Goal: Task Accomplishment & Management: Use online tool/utility

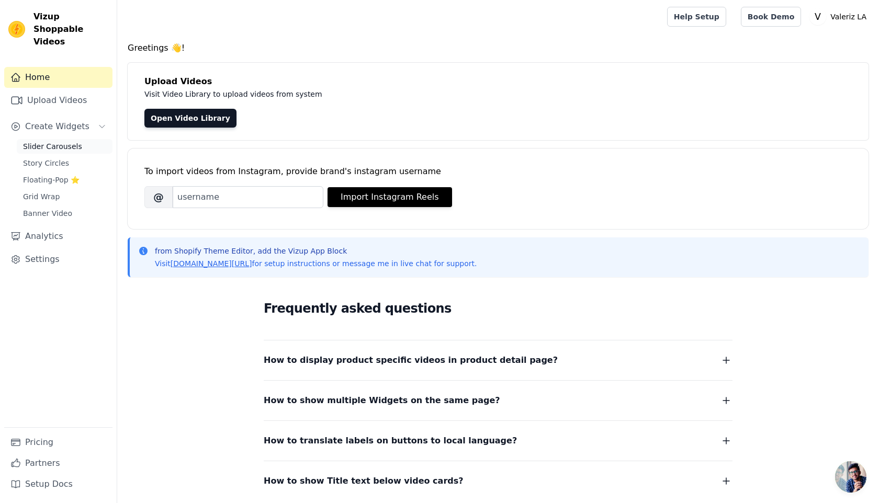
click at [57, 141] on span "Slider Carousels" at bounding box center [52, 146] width 59 height 10
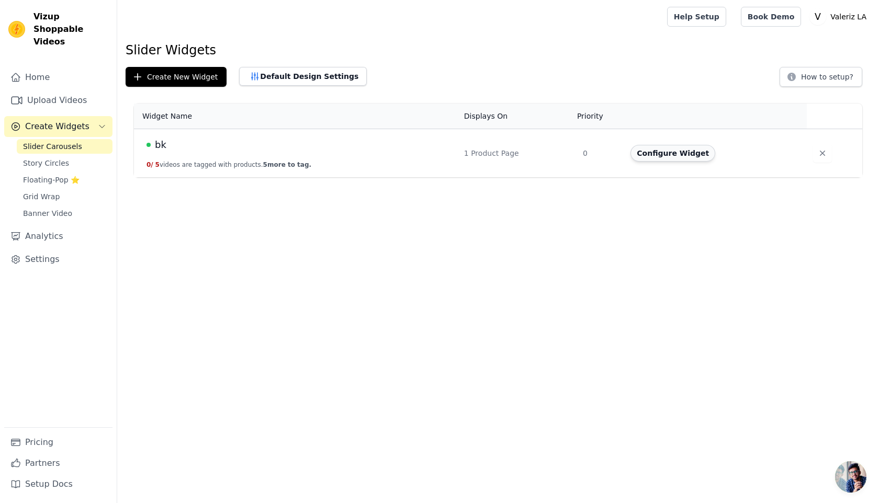
click at [657, 150] on button "Configure Widget" at bounding box center [673, 153] width 85 height 17
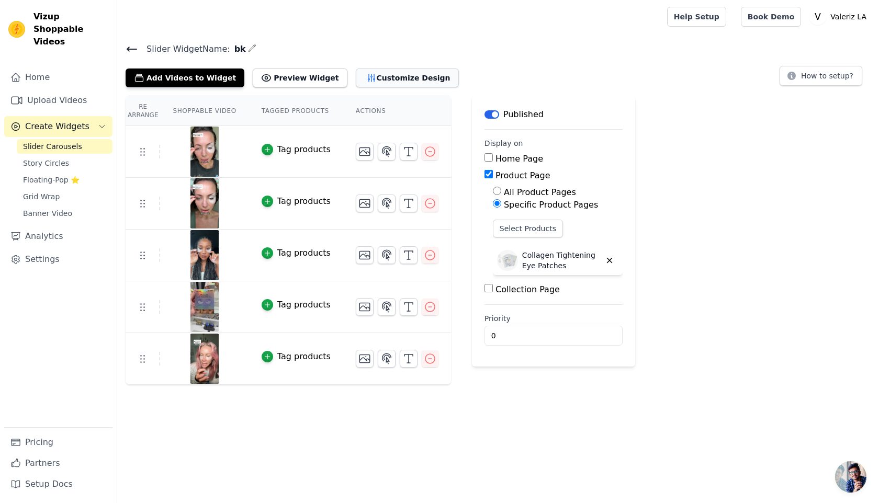
click at [405, 84] on button "Customize Design" at bounding box center [407, 78] width 103 height 19
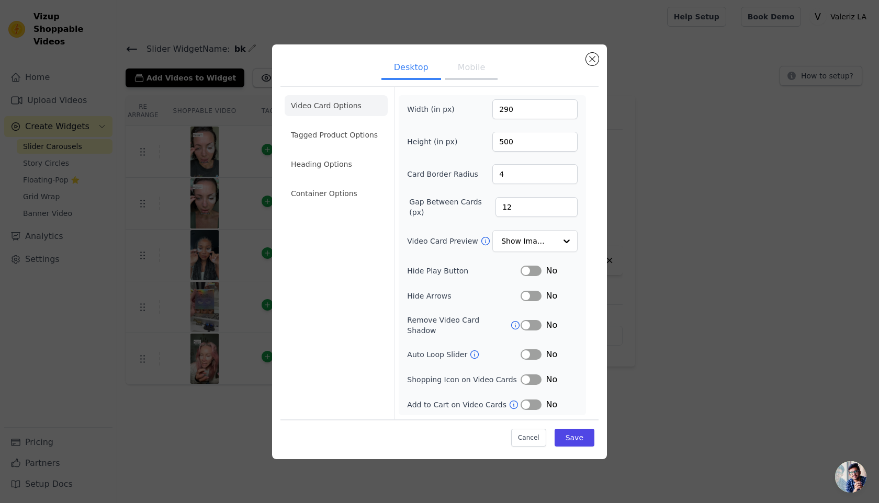
click at [463, 78] on button "Mobile" at bounding box center [471, 68] width 52 height 23
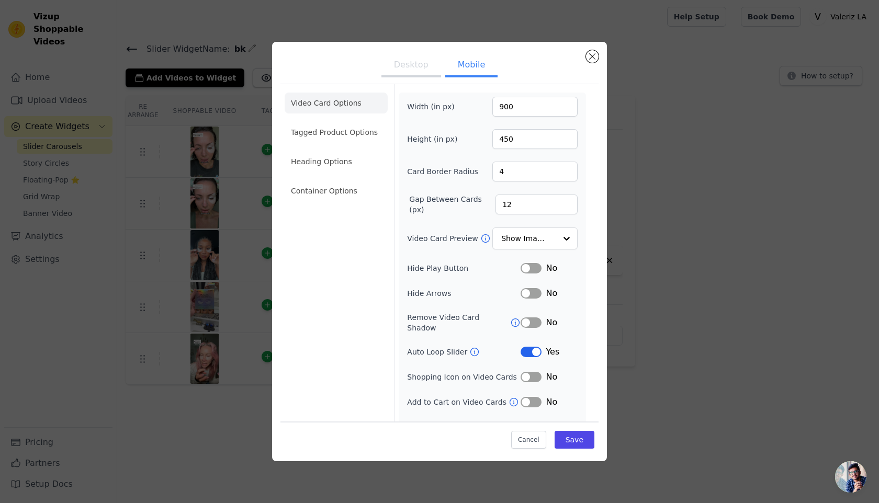
click at [531, 267] on button "Label" at bounding box center [531, 268] width 21 height 10
click at [426, 65] on button "Desktop" at bounding box center [411, 65] width 60 height 23
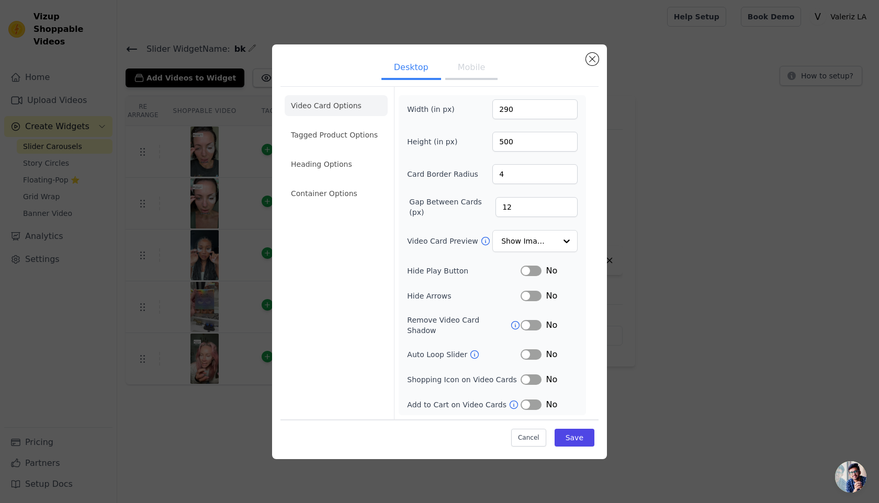
click at [534, 276] on button "Label" at bounding box center [531, 271] width 21 height 10
click at [580, 437] on button "Save" at bounding box center [575, 438] width 40 height 18
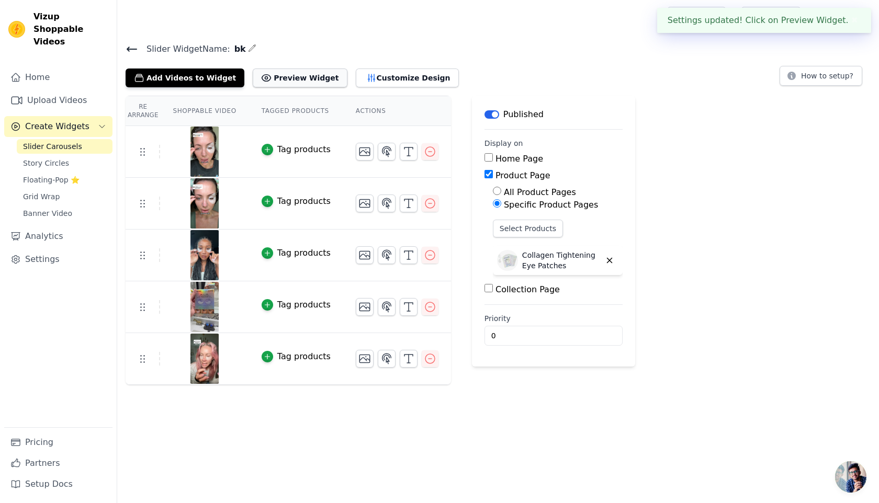
click at [317, 71] on button "Preview Widget" at bounding box center [300, 78] width 94 height 19
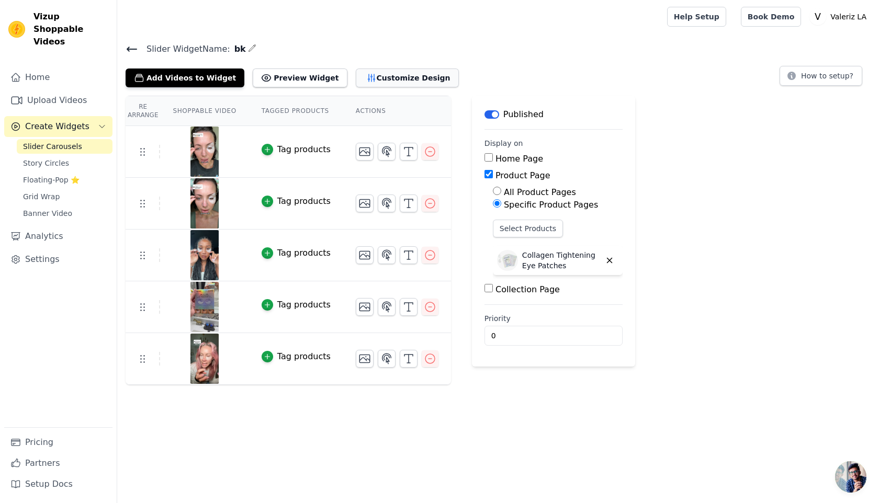
click at [364, 77] on button "Customize Design" at bounding box center [407, 78] width 103 height 19
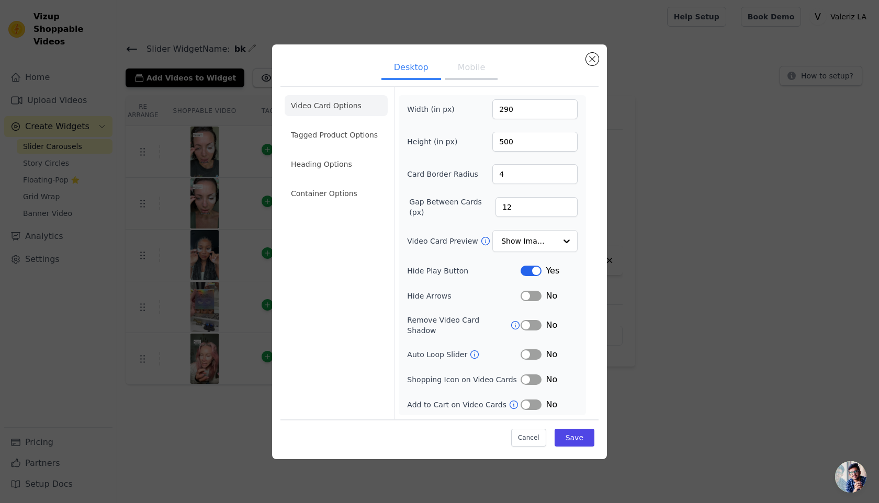
click at [530, 350] on button "Label" at bounding box center [531, 355] width 21 height 10
click at [573, 440] on button "Save" at bounding box center [575, 438] width 40 height 18
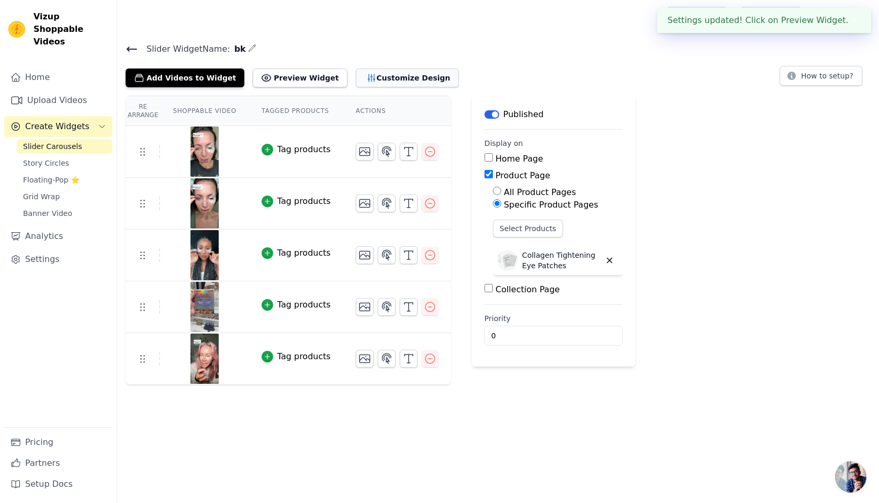
click at [364, 77] on button "Customize Design" at bounding box center [407, 78] width 103 height 19
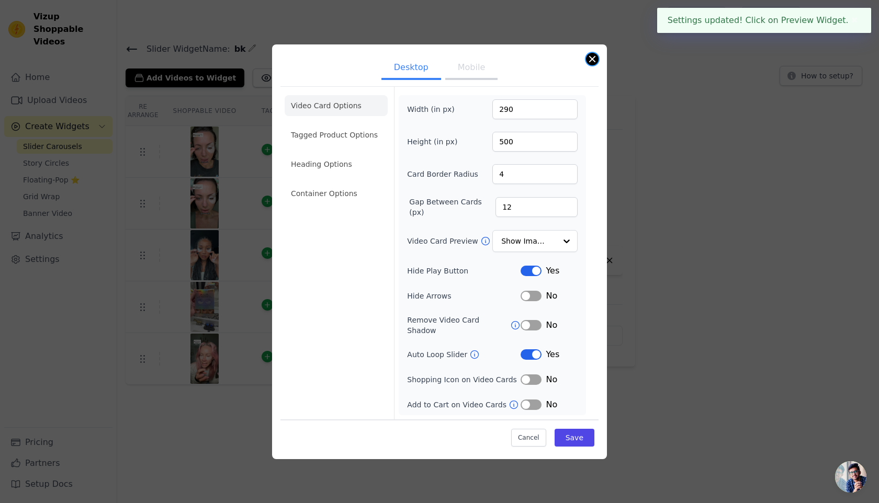
click at [594, 65] on button "Close modal" at bounding box center [592, 59] width 13 height 13
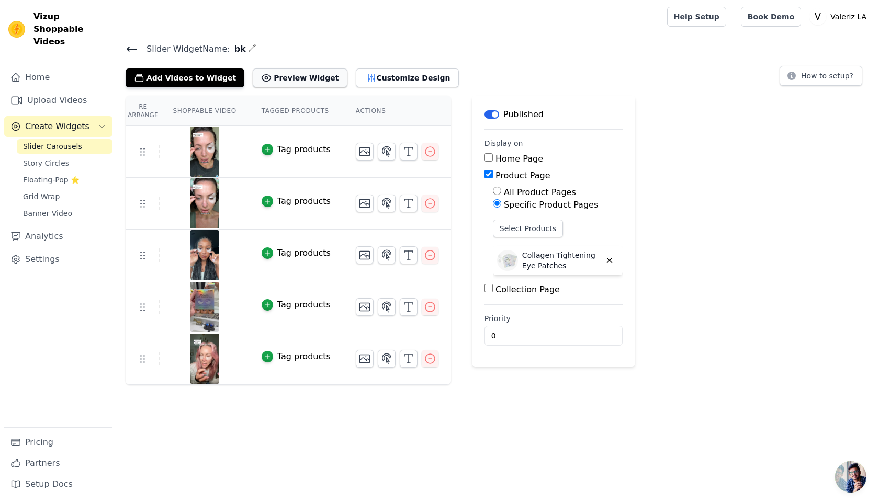
click at [282, 85] on button "Preview Widget" at bounding box center [300, 78] width 94 height 19
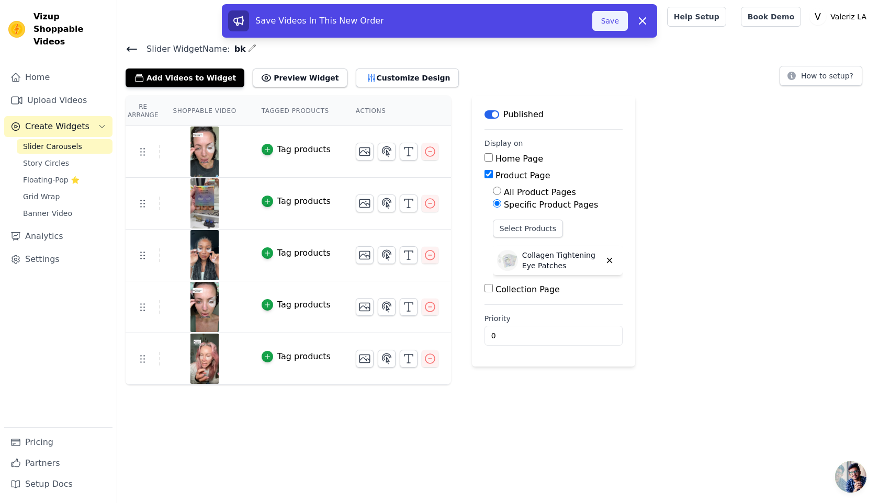
click at [600, 21] on button "Save" at bounding box center [610, 21] width 36 height 20
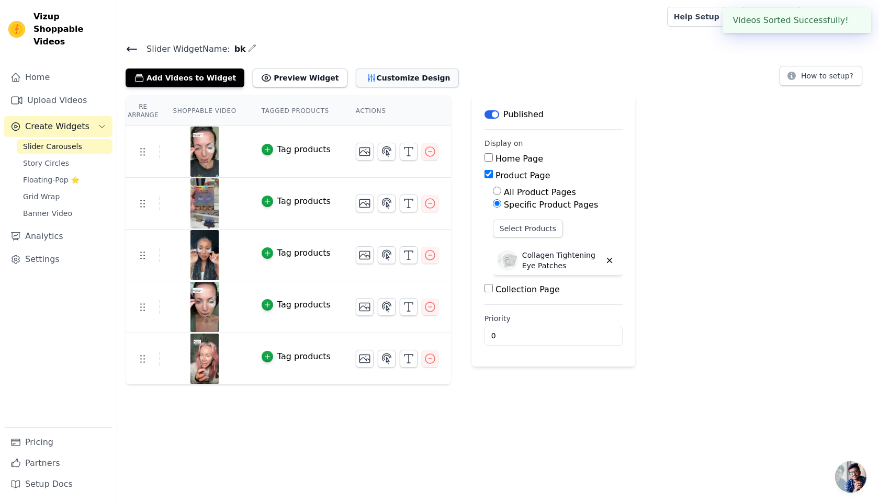
click at [373, 73] on button "Customize Design" at bounding box center [407, 78] width 103 height 19
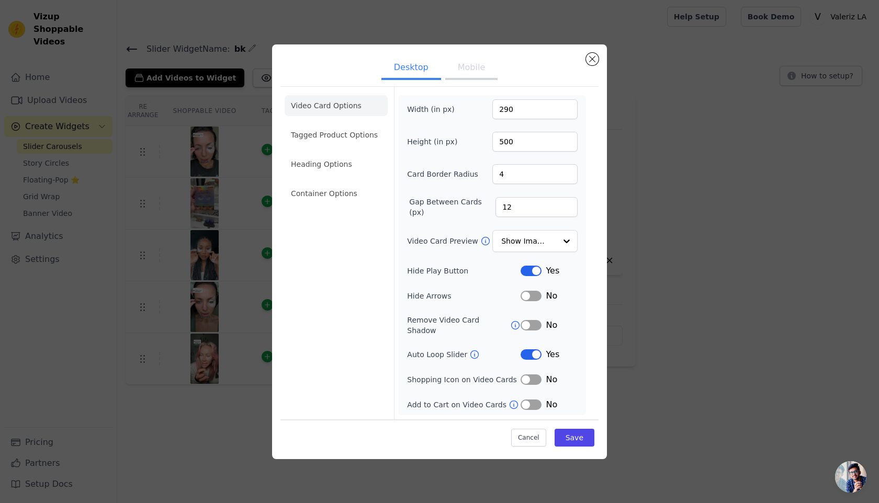
click at [526, 272] on button "Label" at bounding box center [531, 271] width 21 height 10
click at [534, 355] on button "Label" at bounding box center [531, 355] width 21 height 10
click at [532, 240] on input "Video Card Preview" at bounding box center [529, 241] width 54 height 21
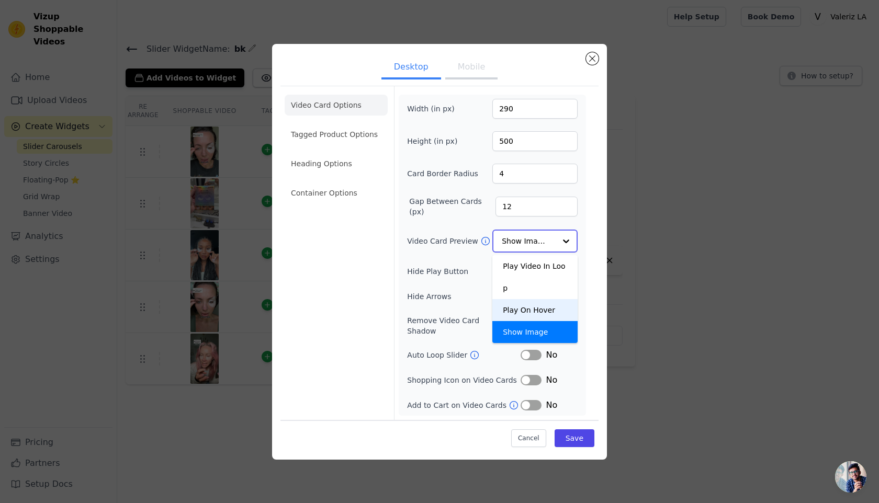
click at [530, 299] on div "Play On Hover" at bounding box center [534, 310] width 85 height 22
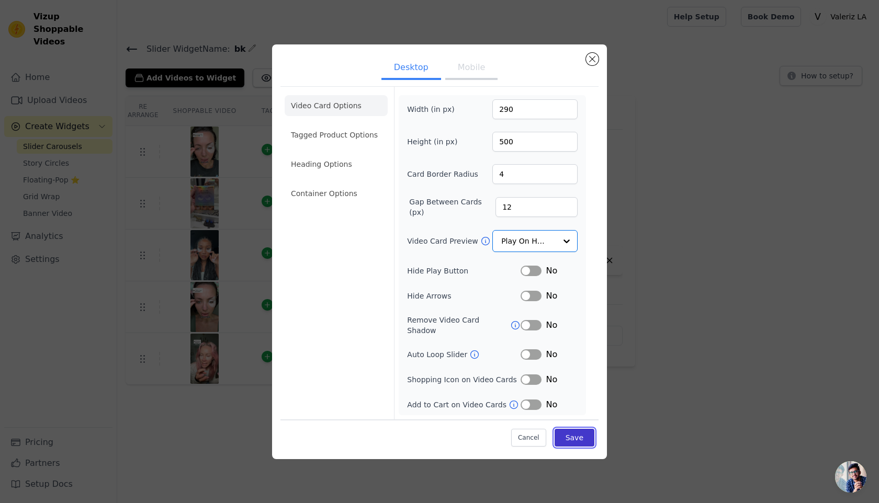
click at [568, 432] on button "Save" at bounding box center [575, 438] width 40 height 18
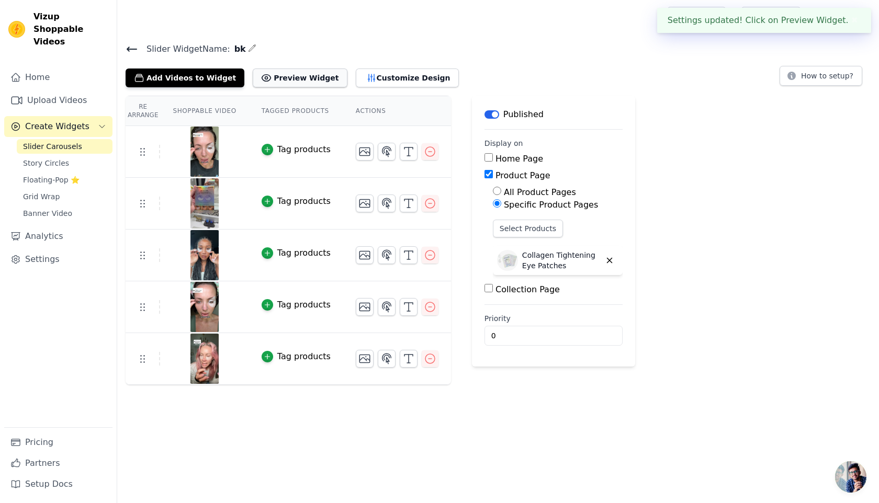
click at [311, 82] on button "Preview Widget" at bounding box center [300, 78] width 94 height 19
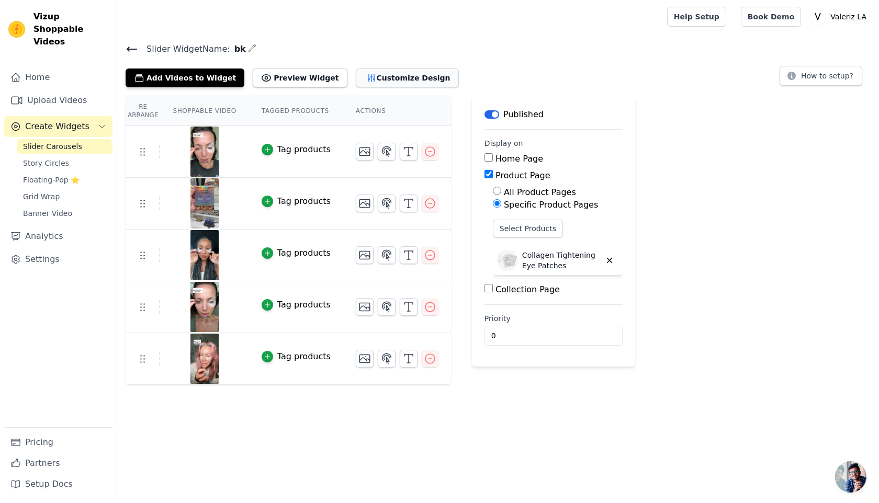
click at [369, 86] on button "Customize Design" at bounding box center [407, 78] width 103 height 19
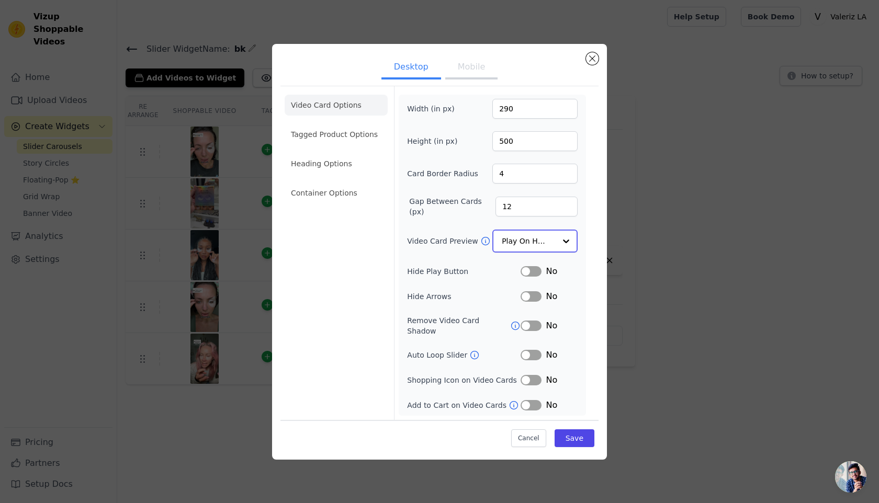
click at [520, 252] on input "Video Card Preview" at bounding box center [529, 241] width 54 height 21
click at [524, 299] on div "Play On Hover" at bounding box center [534, 310] width 85 height 22
click at [519, 249] on input "Video Card Preview" at bounding box center [529, 241] width 54 height 21
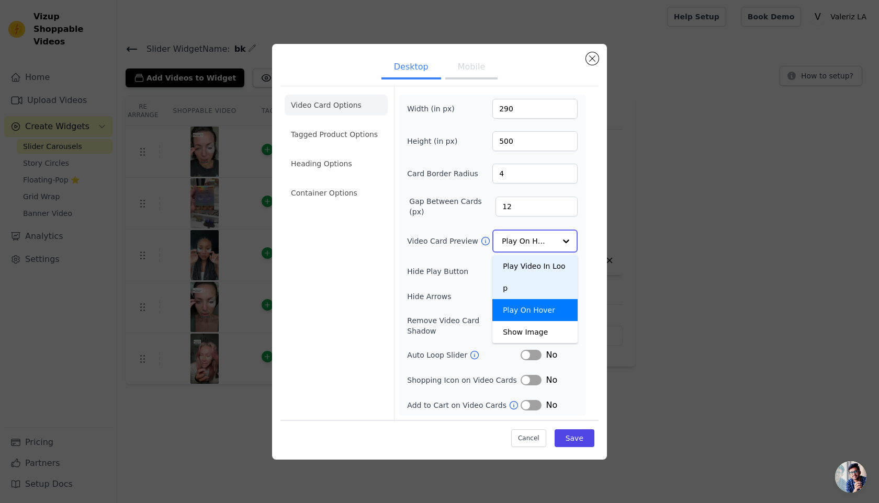
click at [522, 264] on div "Play Video In Loop" at bounding box center [534, 277] width 85 height 44
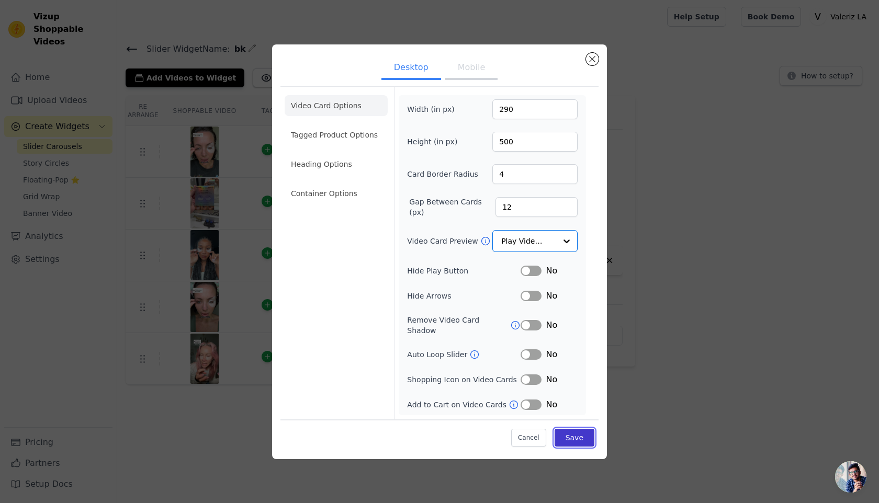
click at [579, 442] on div "Cancel Save" at bounding box center [439, 435] width 318 height 31
click at [470, 77] on button "Mobile" at bounding box center [471, 68] width 52 height 23
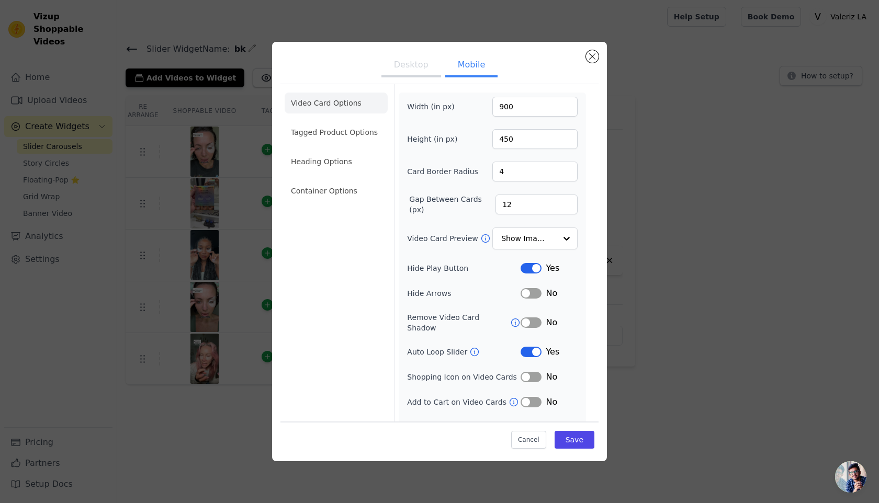
click at [431, 67] on button "Desktop" at bounding box center [411, 65] width 60 height 23
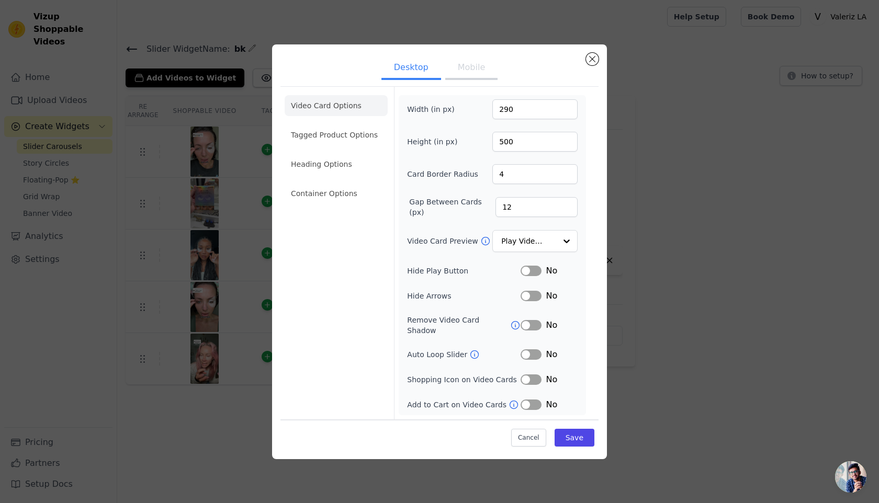
click at [529, 353] on button "Label" at bounding box center [531, 355] width 21 height 10
click at [568, 436] on button "Save" at bounding box center [575, 438] width 40 height 18
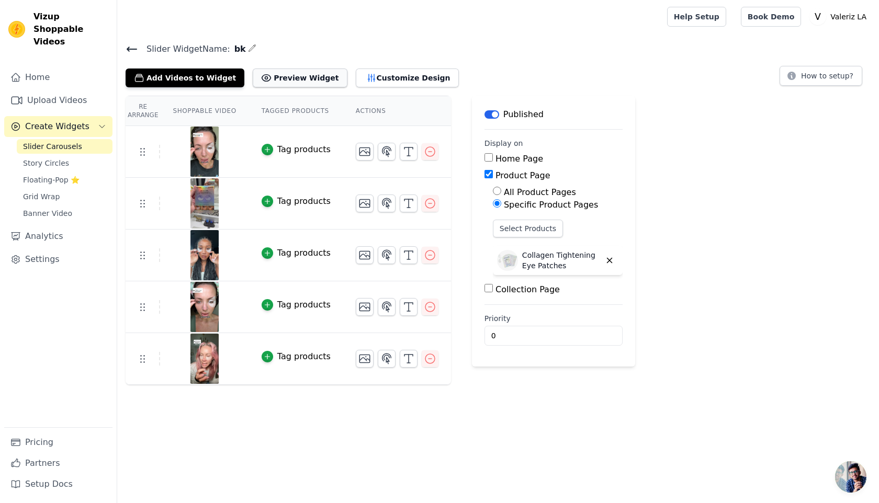
click at [315, 81] on button "Preview Widget" at bounding box center [300, 78] width 94 height 19
click at [376, 81] on button "Customize Design" at bounding box center [407, 78] width 103 height 19
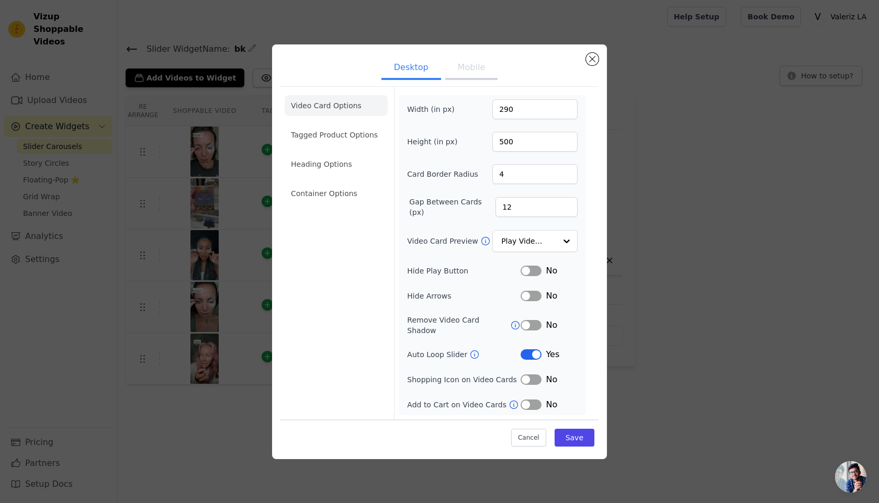
click at [538, 351] on button "Label" at bounding box center [531, 355] width 21 height 10
click at [569, 437] on button "Save" at bounding box center [575, 438] width 40 height 18
